Goal: Task Accomplishment & Management: Manage account settings

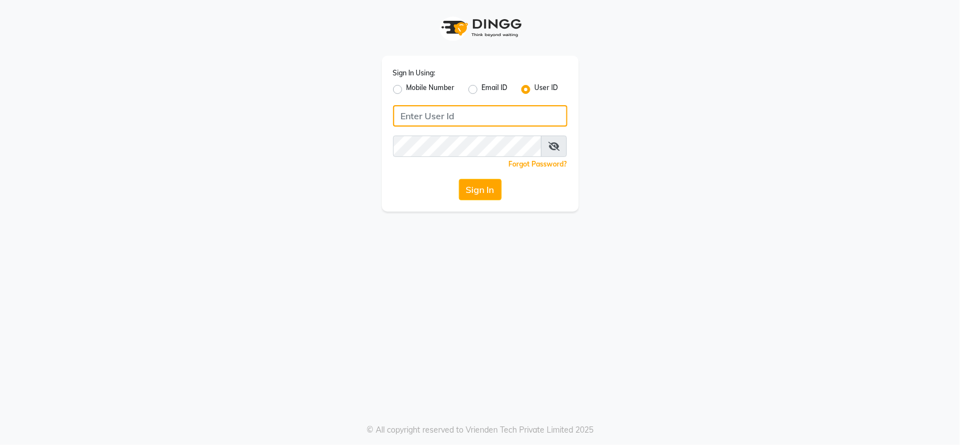
click at [455, 119] on input "Username" at bounding box center [480, 115] width 174 height 21
type input "Locks"
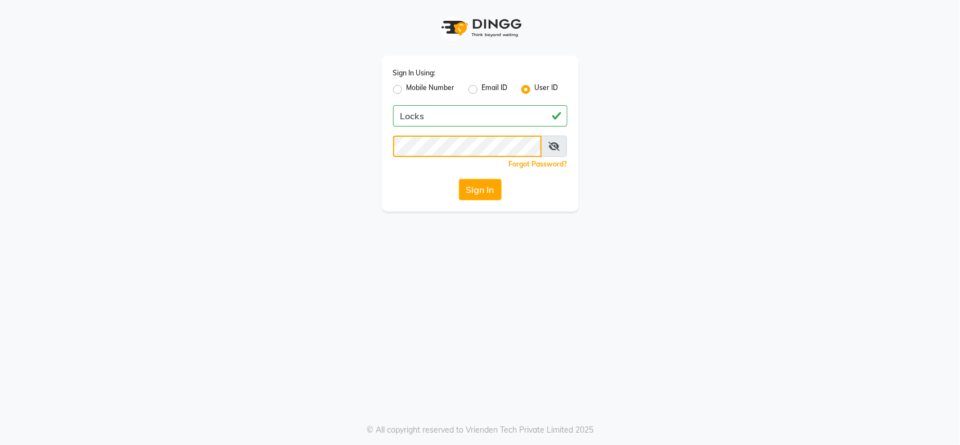
click at [459, 179] on button "Sign In" at bounding box center [480, 189] width 43 height 21
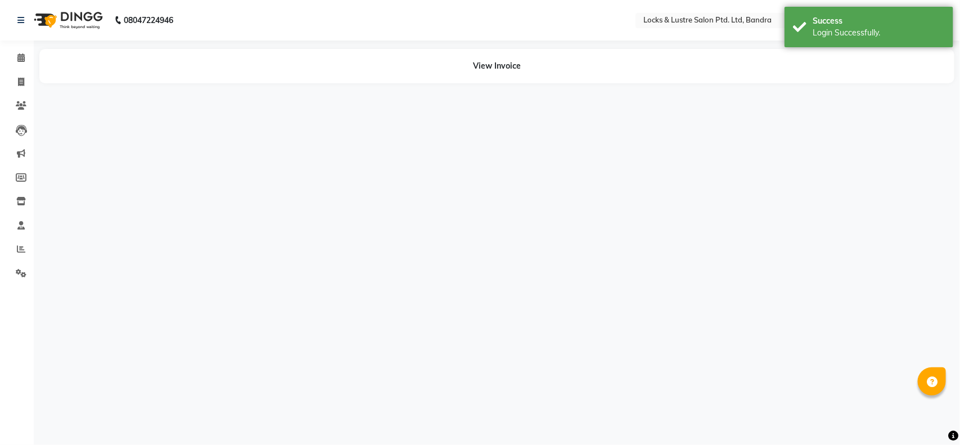
select select "en"
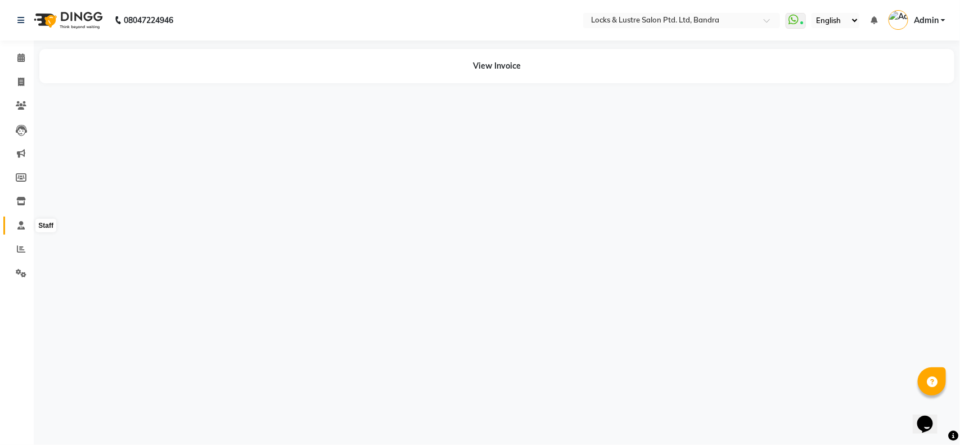
click at [18, 229] on icon at bounding box center [20, 225] width 7 height 8
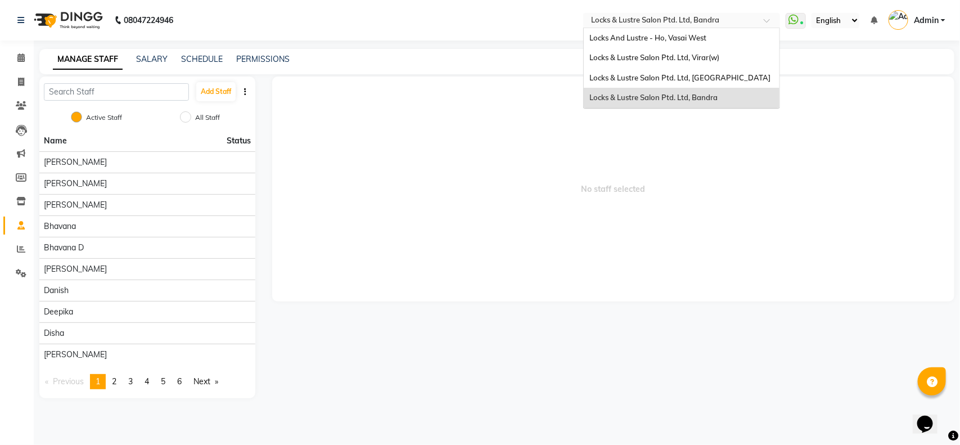
click at [712, 20] on input "text" at bounding box center [670, 21] width 163 height 11
click at [698, 77] on span "Locks & Lustre Salon Ptd. Ltd, [GEOGRAPHIC_DATA]" at bounding box center [680, 77] width 181 height 9
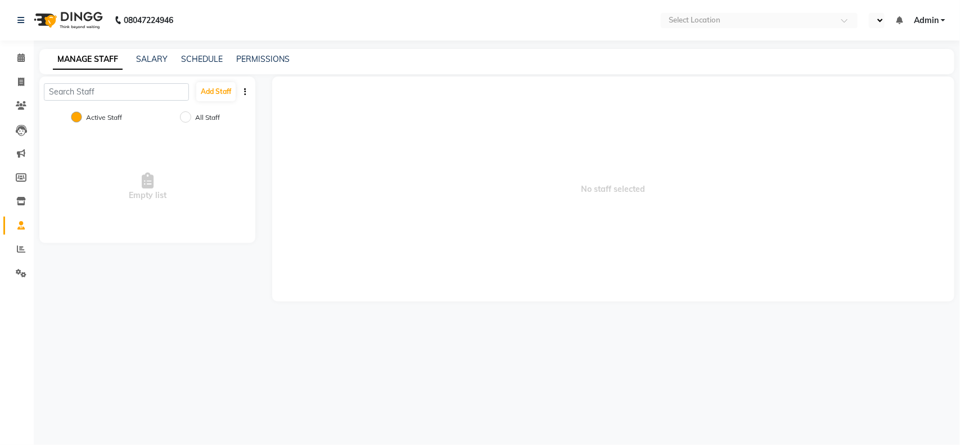
select select "en"
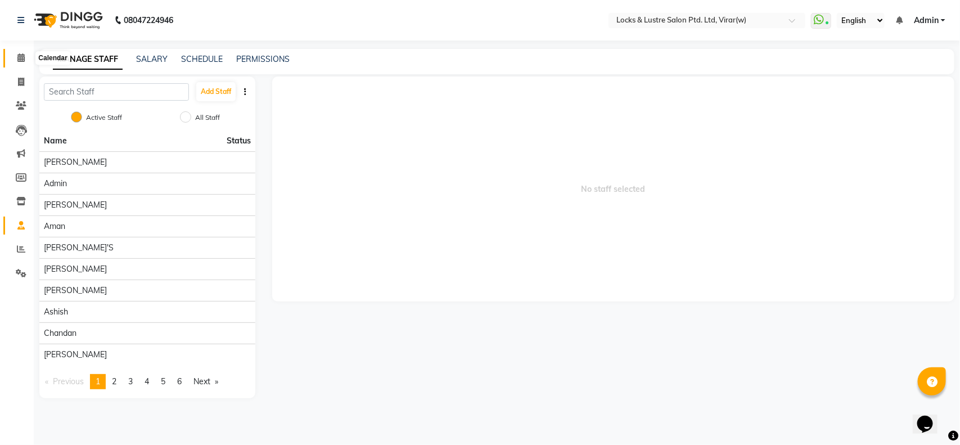
click at [23, 53] on icon at bounding box center [20, 57] width 7 height 8
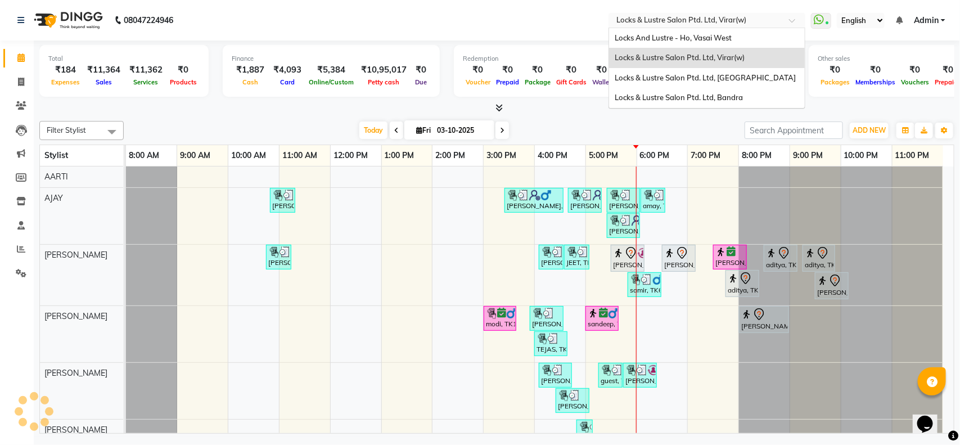
click at [674, 17] on input "text" at bounding box center [695, 21] width 163 height 11
click at [675, 82] on div "Locks & Lustre Salon Ptd. Ltd, [GEOGRAPHIC_DATA]" at bounding box center [707, 78] width 196 height 20
